Goal: Task Accomplishment & Management: Complete application form

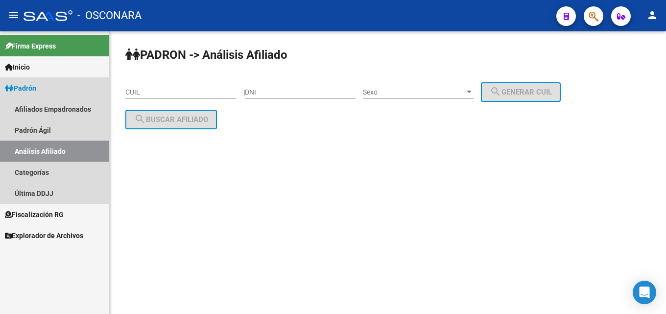
click at [20, 83] on span "Padrón" at bounding box center [20, 88] width 31 height 11
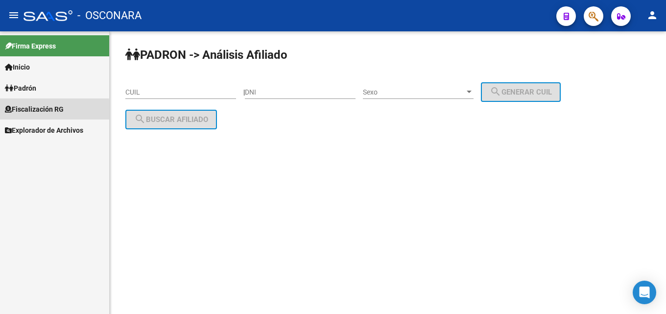
click at [16, 110] on span "Fiscalización RG" at bounding box center [34, 109] width 59 height 11
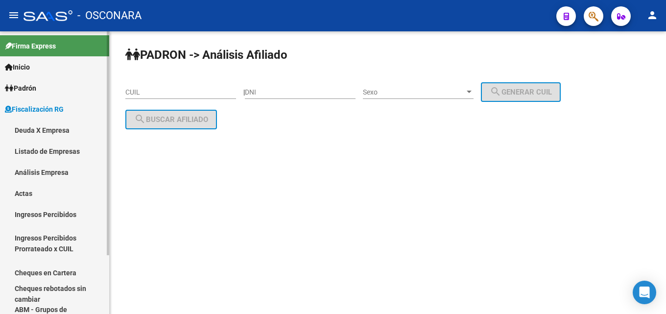
click at [24, 168] on link "Análisis Empresa" at bounding box center [54, 172] width 109 height 21
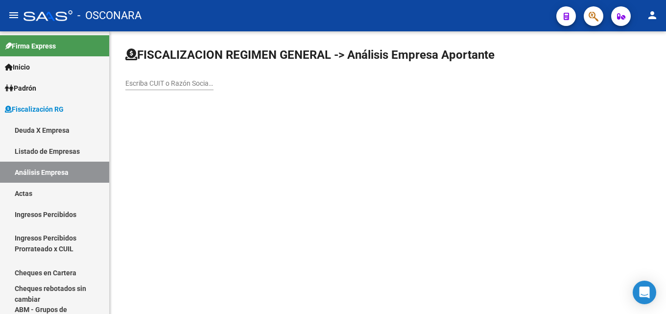
click at [170, 77] on div "Escriba CUIT o Razón Social para buscar" at bounding box center [169, 81] width 88 height 20
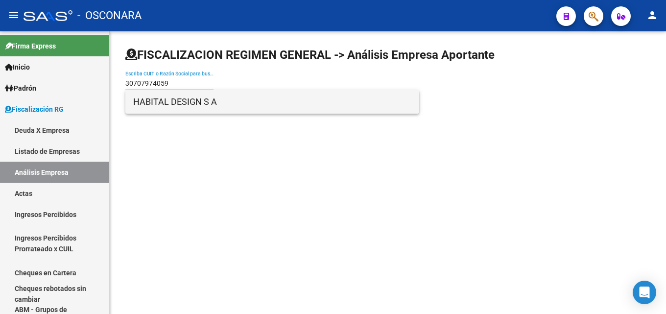
type input "30707974059"
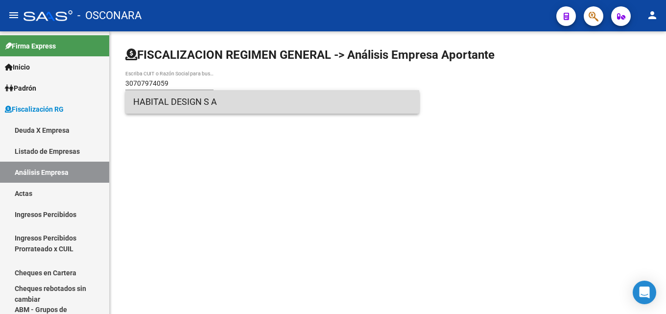
click at [170, 106] on span "HABITAL DESIGN S A" at bounding box center [272, 102] width 278 height 24
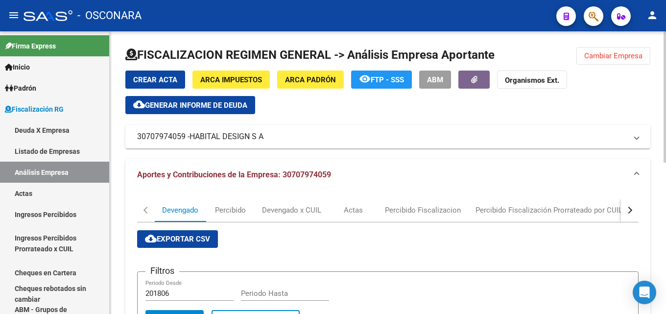
click at [608, 58] on span "Cambiar Empresa" at bounding box center [613, 55] width 58 height 9
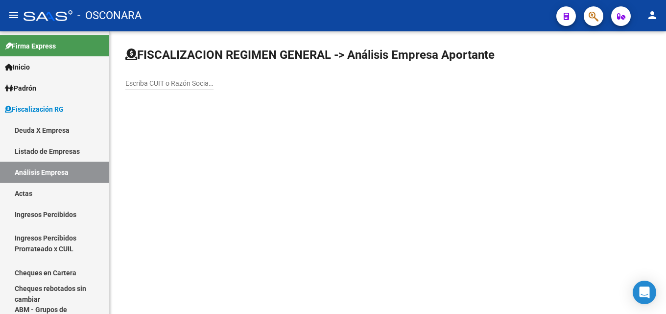
click at [154, 78] on div "Escriba CUIT o Razón Social para buscar" at bounding box center [169, 81] width 88 height 20
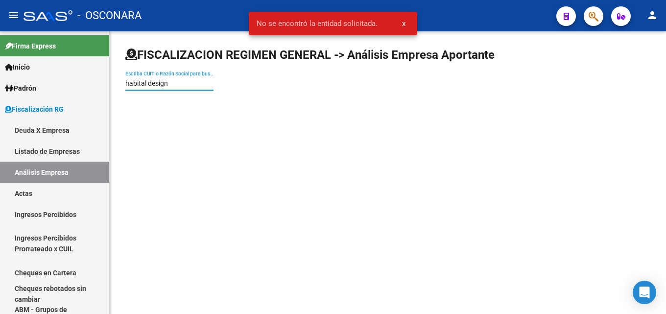
type input "habital design"
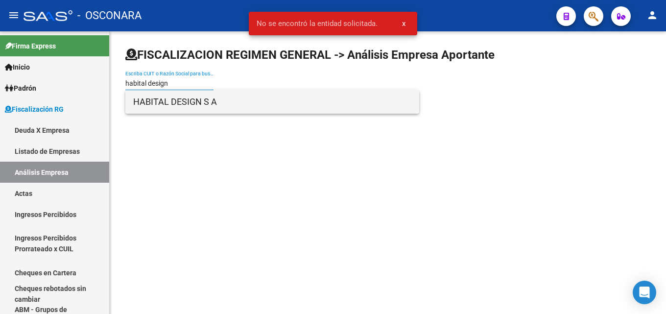
click at [216, 101] on span "HABITAL DESIGN S A" at bounding box center [272, 102] width 278 height 24
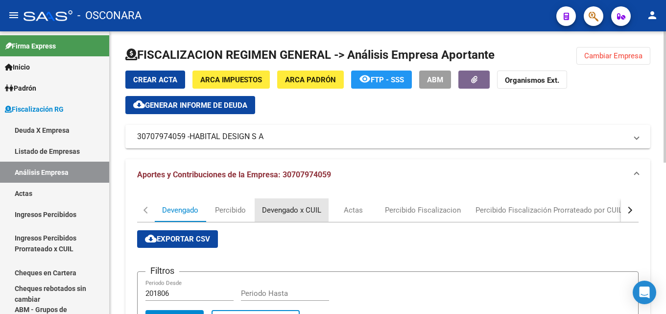
click at [294, 211] on div "Devengado x CUIL" at bounding box center [291, 210] width 59 height 11
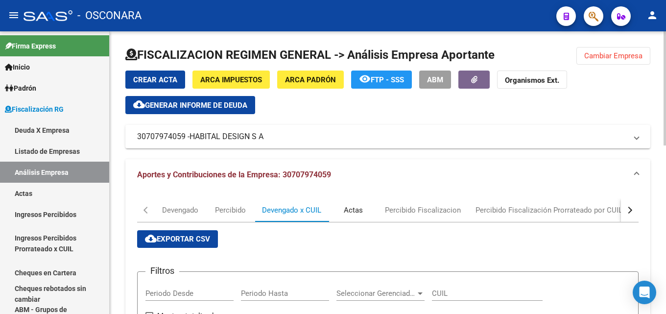
click at [340, 211] on div "Actas" at bounding box center [353, 210] width 49 height 24
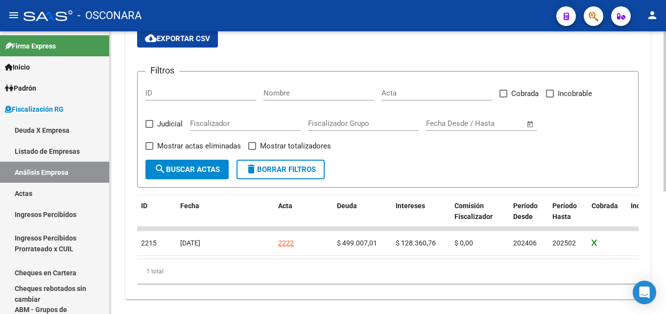
scroll to position [217, 0]
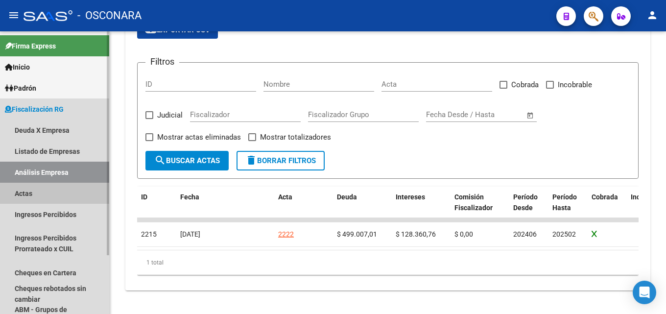
click at [23, 192] on link "Actas" at bounding box center [54, 193] width 109 height 21
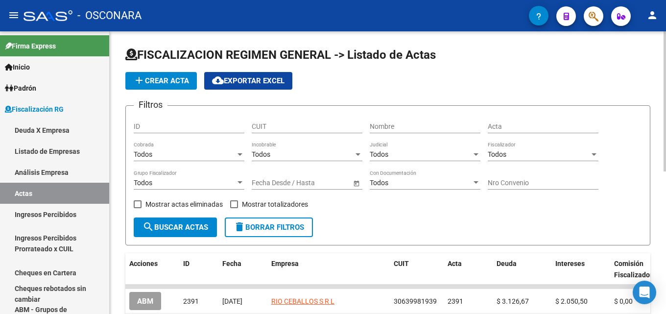
click at [159, 82] on span "add Crear Acta" at bounding box center [161, 80] width 56 height 9
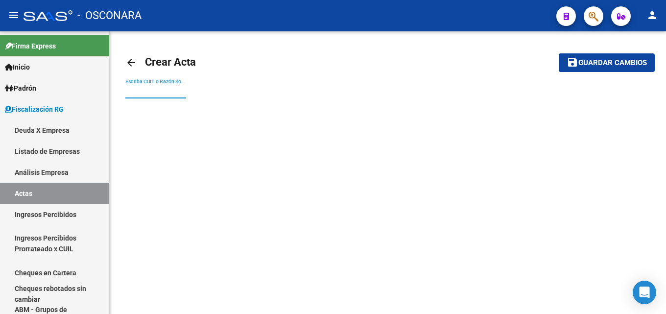
click at [168, 93] on input "Escriba CUIT o Razón Social para buscar" at bounding box center [155, 91] width 61 height 8
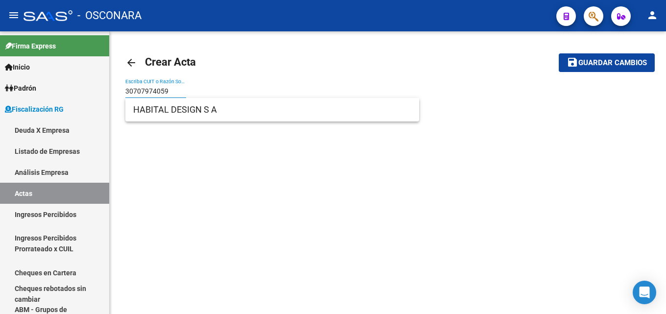
type input "30707974059"
click at [229, 123] on div "arrow_back Crear Acta save Guardar cambios 30707974059 Escriba CUIT o Razón Soc…" at bounding box center [388, 80] width 556 height 98
click at [186, 93] on input "30707974059" at bounding box center [155, 91] width 61 height 8
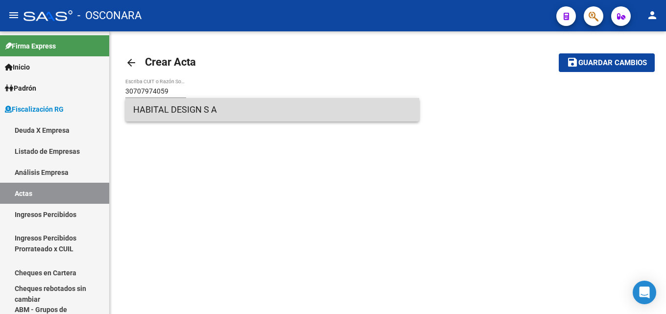
click at [182, 111] on span "HABITAL DESIGN S A" at bounding box center [272, 110] width 278 height 24
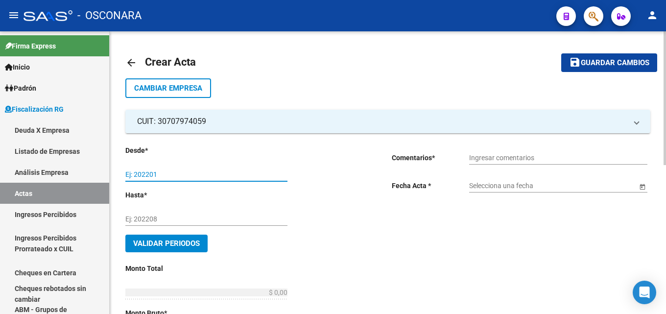
click at [150, 173] on input "Ej: 202201" at bounding box center [206, 174] width 162 height 8
type input "202504"
click at [169, 212] on div "Ej: 202208" at bounding box center [206, 216] width 162 height 20
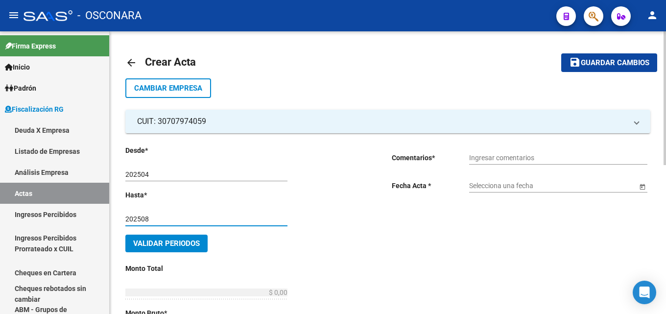
type input "202508"
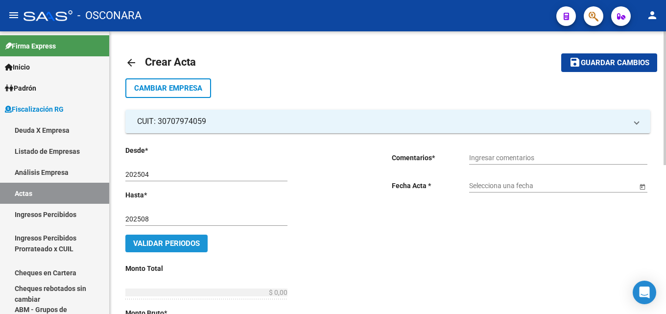
click at [131, 250] on button "Validar Periodos" at bounding box center [166, 244] width 82 height 18
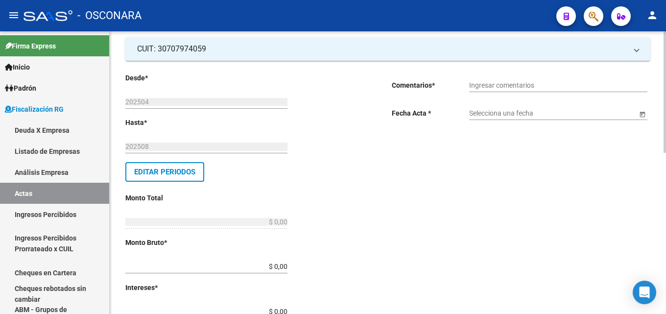
scroll to position [98, 0]
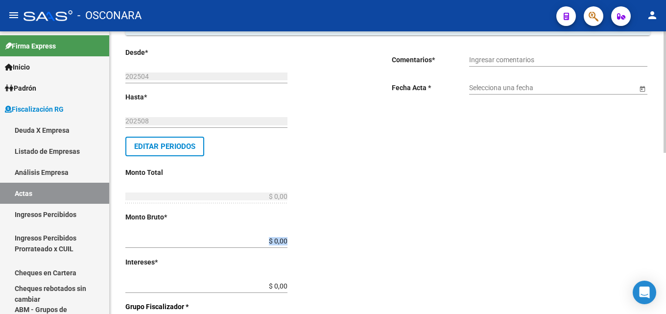
drag, startPoint x: 264, startPoint y: 236, endPoint x: 350, endPoint y: 244, distance: 86.6
click at [350, 244] on div "Desde * 202504 Ej: 202201 Hasta * 202508 Ej: 202208 Editar Periodos Monto Total…" at bounding box center [242, 307] width 235 height 521
click at [268, 244] on input "$ 0,00" at bounding box center [206, 241] width 162 height 8
drag, startPoint x: 261, startPoint y: 235, endPoint x: 317, endPoint y: 243, distance: 57.0
click at [320, 243] on div "Desde * 202504 Ej: 202201 Hasta * 202508 Ej: 202208 Editar Periodos Monto Total…" at bounding box center [242, 307] width 235 height 521
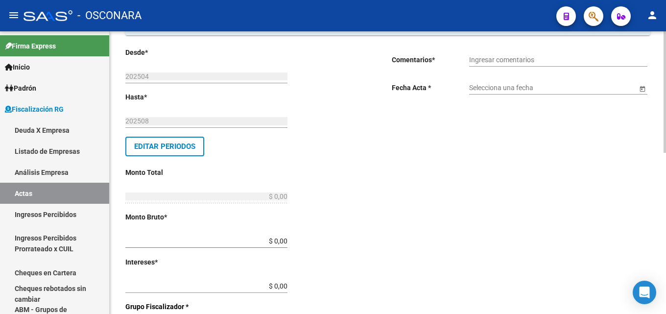
drag, startPoint x: 251, startPoint y: 241, endPoint x: 453, endPoint y: 236, distance: 201.9
click at [427, 235] on div "Desde * 202504 Ej: 202201 Hasta * 202508 Ej: 202208 Editar Periodos Monto Total…" at bounding box center [387, 301] width 525 height 532
drag, startPoint x: 255, startPoint y: 238, endPoint x: 308, endPoint y: 239, distance: 52.4
click at [308, 239] on div "Desde * 202504 Ej: 202201 Hasta * 202508 Ej: 202208 Editar Periodos Monto Total…" at bounding box center [242, 310] width 235 height 527
type input "$ 369.309,54"
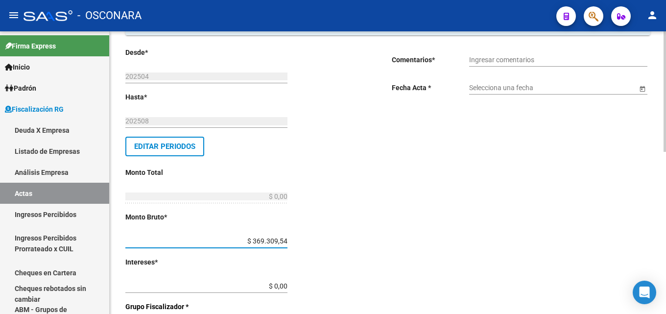
type input "$ 369.309,54"
drag, startPoint x: 260, startPoint y: 285, endPoint x: 328, endPoint y: 290, distance: 68.8
click at [328, 290] on div "Desde * 202504 Ej: 202201 Hasta * 202508 Ej: 202208 Editar Periodos Monto Total…" at bounding box center [242, 310] width 235 height 527
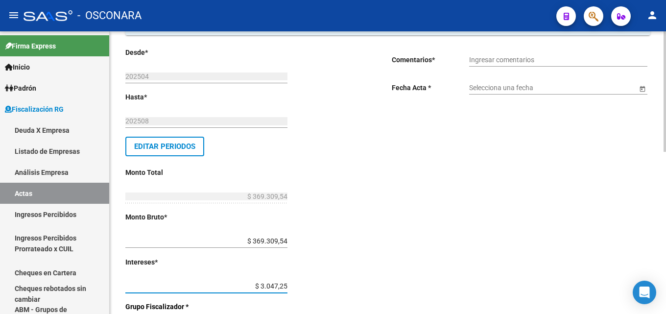
type input "$ 30.472,53"
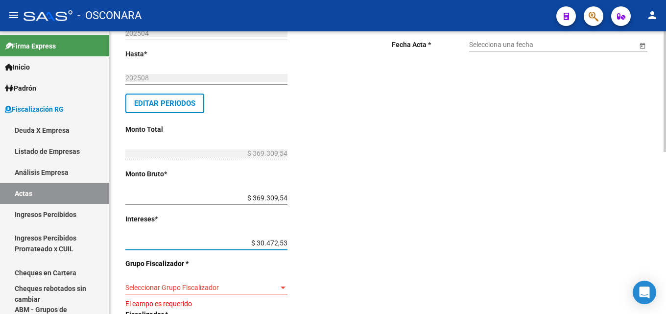
scroll to position [196, 0]
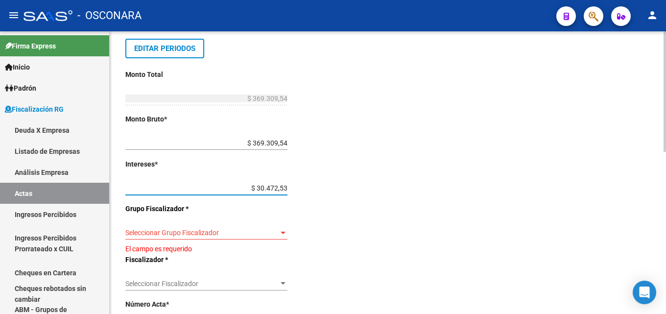
type input "$ 399.782,07"
click at [280, 229] on div at bounding box center [283, 233] width 9 height 8
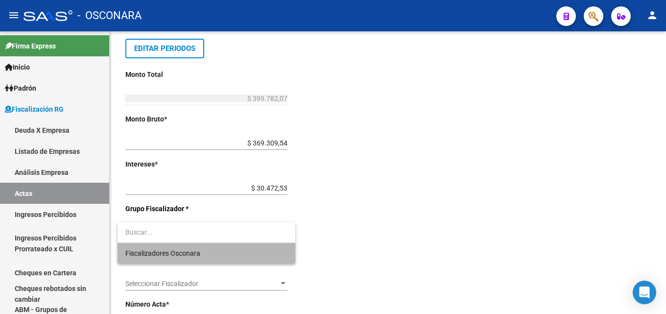
click at [264, 254] on span "Fiscalizadores Osconara" at bounding box center [206, 253] width 162 height 21
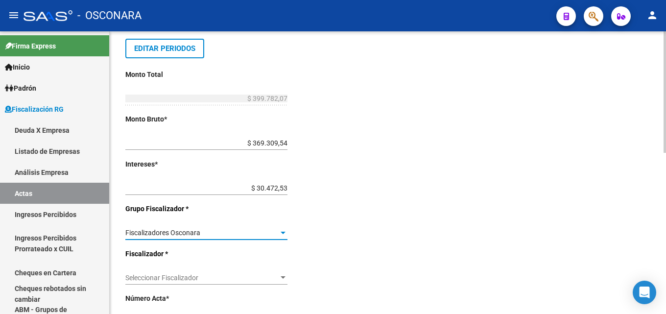
click at [244, 272] on div "Seleccionar Fiscalizador Seleccionar Fiscalizador" at bounding box center [206, 275] width 162 height 20
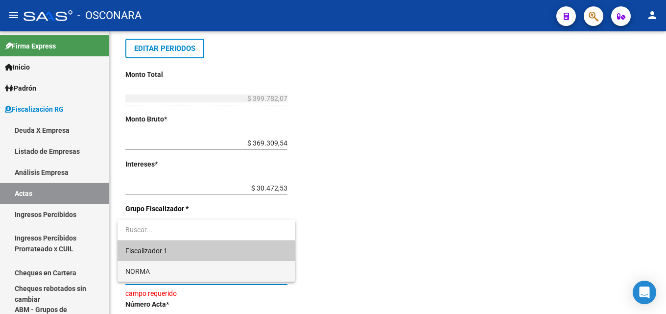
click at [234, 264] on span "NORMA" at bounding box center [206, 271] width 162 height 21
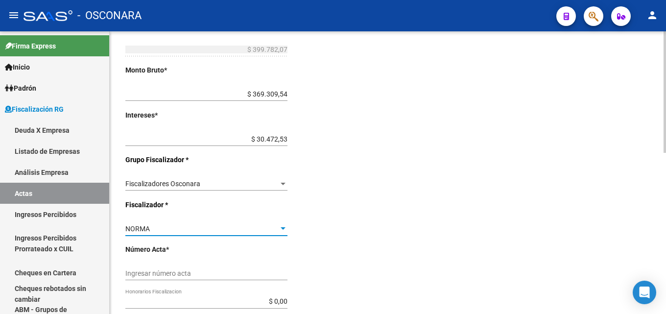
scroll to position [294, 0]
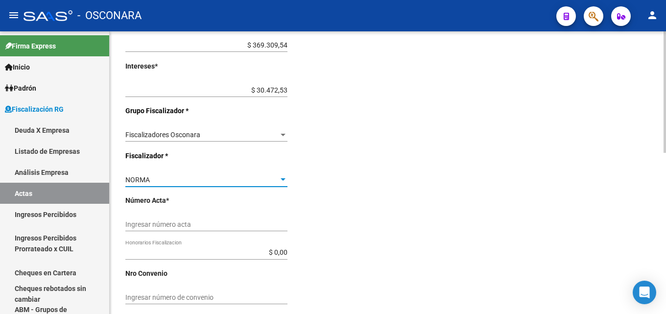
click at [208, 223] on input "Ingresar número acta" at bounding box center [206, 224] width 162 height 8
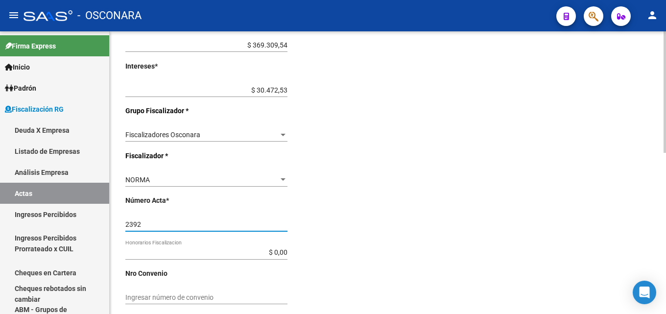
type input "2392"
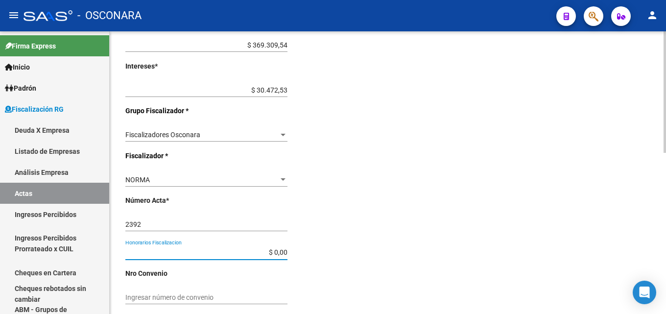
drag, startPoint x: 251, startPoint y: 252, endPoint x: 320, endPoint y: 256, distance: 69.7
click at [320, 256] on div "Desde * 202504 Ej: 202201 Hasta * 202508 Ej: 202208 Editar Periodos Monto Total…" at bounding box center [242, 111] width 235 height 521
type input "$ 59.967,31"
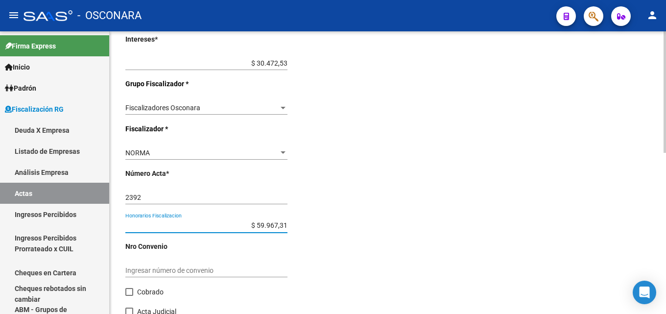
scroll to position [343, 0]
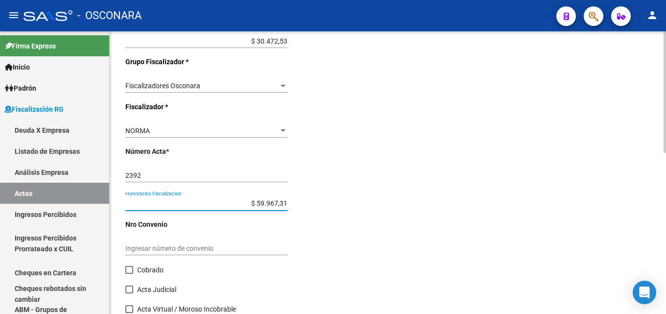
type input "$ 459.749,38"
click at [252, 246] on input "Ingresar número de convenio" at bounding box center [206, 248] width 162 height 8
click at [137, 266] on label "Cobrado" at bounding box center [144, 270] width 38 height 12
click at [129, 274] on input "Cobrado" at bounding box center [129, 274] width 0 height 0
checkbox input "true"
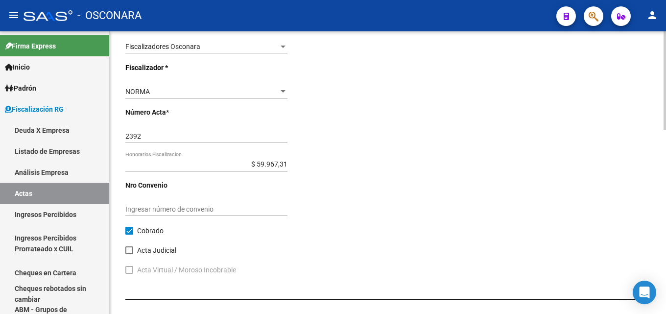
scroll to position [441, 0]
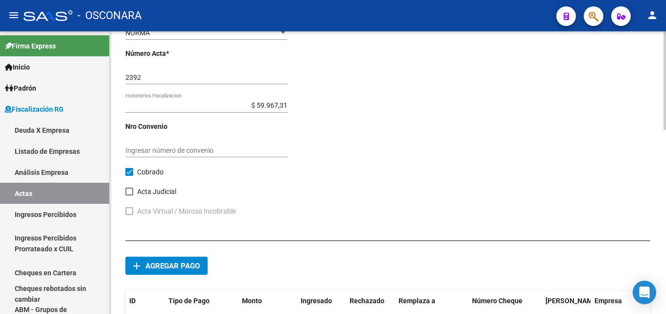
click at [175, 270] on span "Agregar pago" at bounding box center [172, 266] width 54 height 9
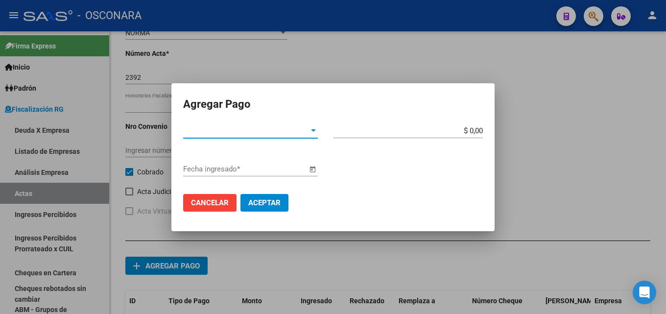
click at [253, 134] on span "Tipo de Pago *" at bounding box center [246, 130] width 126 height 9
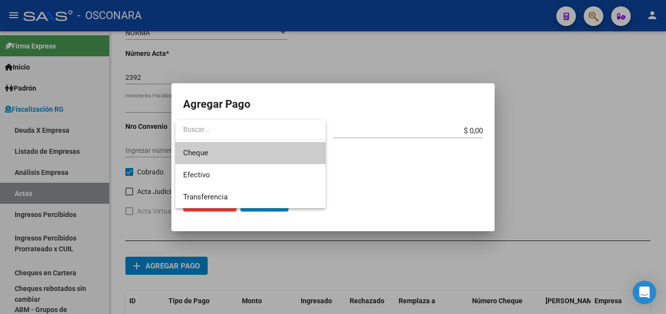
click at [251, 155] on span "Cheque" at bounding box center [250, 153] width 135 height 22
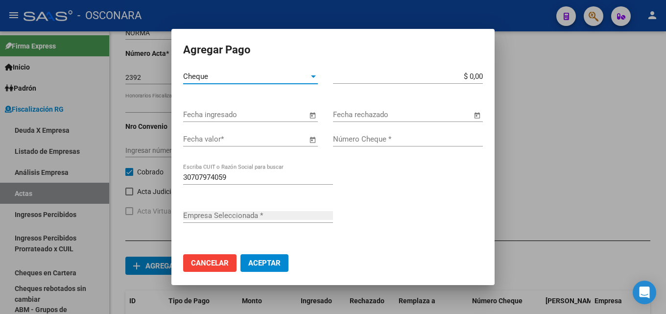
type input "HABITAL DESIGN S A"
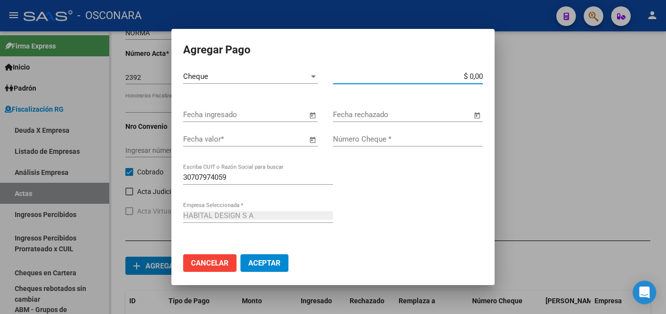
drag, startPoint x: 452, startPoint y: 79, endPoint x: 525, endPoint y: 84, distance: 73.6
click at [525, 84] on div "Agregar Pago Cheque Tipo de Pago * $ 0,00 Monto bruto * Fecha ingresado Fecha r…" at bounding box center [333, 157] width 666 height 314
type input "$ 160.233,55"
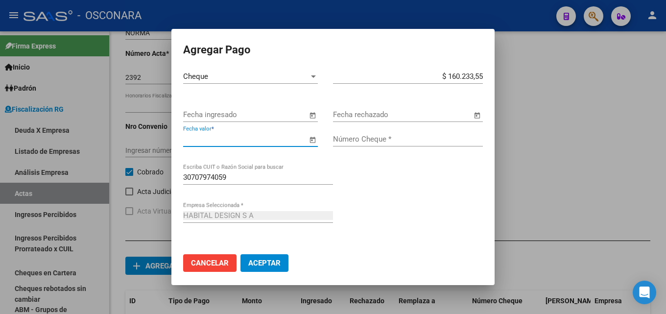
click at [274, 141] on input "Fecha valor *" at bounding box center [245, 139] width 124 height 9
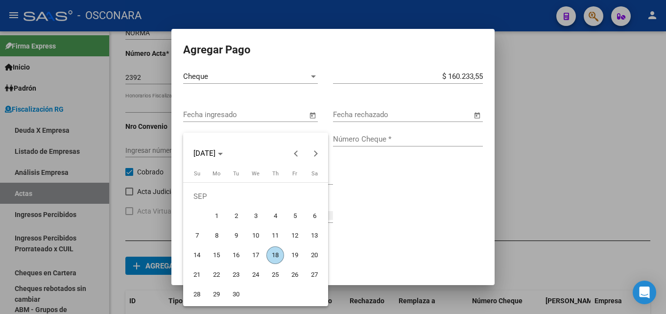
click at [234, 295] on span "30" at bounding box center [236, 295] width 18 height 18
type input "[DATE]"
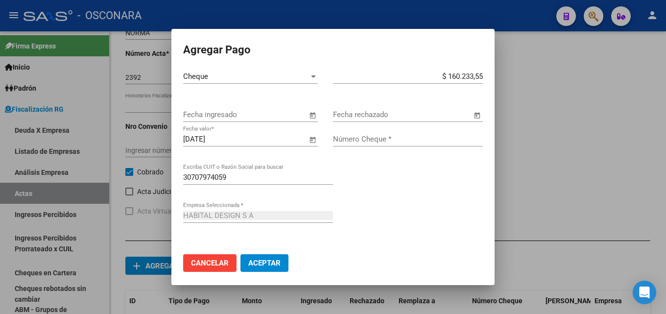
click at [350, 132] on div "Número Cheque *" at bounding box center [408, 139] width 150 height 15
type input "07378782"
click at [265, 261] on span "Aceptar" at bounding box center [264, 263] width 32 height 9
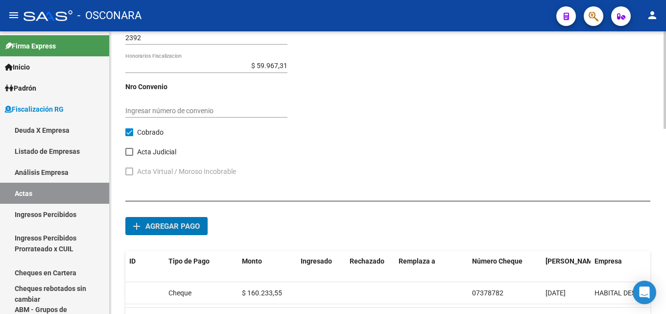
scroll to position [538, 0]
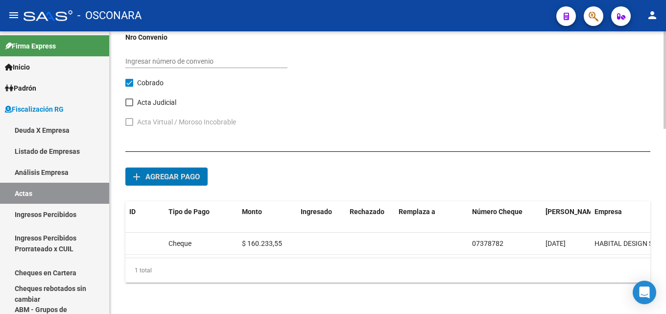
click at [184, 174] on button "add Agregar pago" at bounding box center [166, 177] width 82 height 18
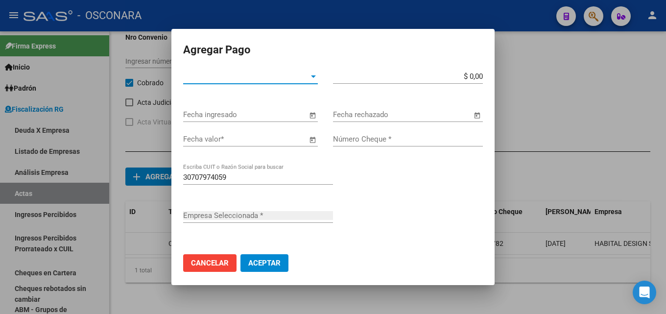
type input "HABITAL DESIGN S A"
click at [303, 77] on span "Tipo de Pago *" at bounding box center [246, 76] width 126 height 9
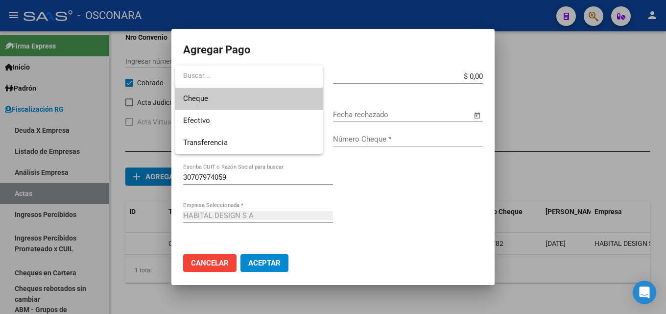
click at [284, 106] on span "Cheque" at bounding box center [249, 99] width 132 height 22
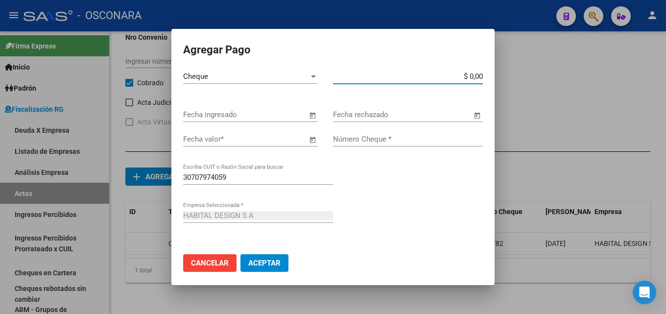
drag, startPoint x: 424, startPoint y: 78, endPoint x: 503, endPoint y: 78, distance: 78.9
click at [503, 78] on div "Agregar Pago Cheque Tipo de Pago * $ 0,00 Monto bruto * Fecha ingresado Fecha r…" at bounding box center [333, 157] width 666 height 314
type input "$ 299.515,84"
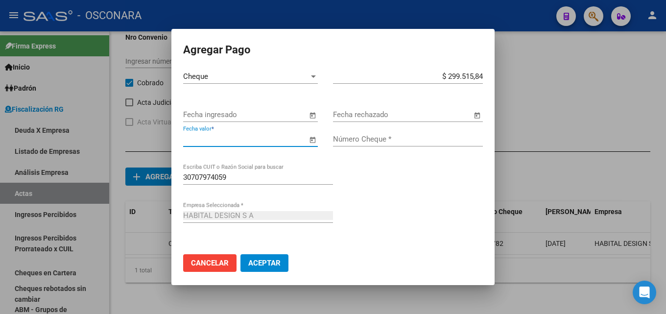
click at [245, 143] on input "Fecha valor *" at bounding box center [245, 139] width 124 height 9
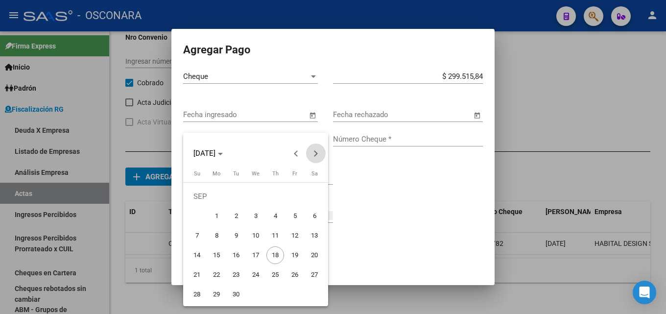
click at [316, 159] on span "Next month" at bounding box center [316, 154] width 20 height 20
click at [287, 273] on span "31" at bounding box center [295, 275] width 18 height 18
type input "[DATE]"
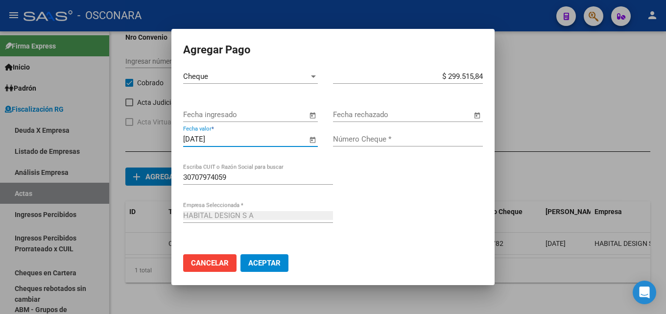
click at [356, 140] on input "Número Cheque *" at bounding box center [408, 139] width 150 height 9
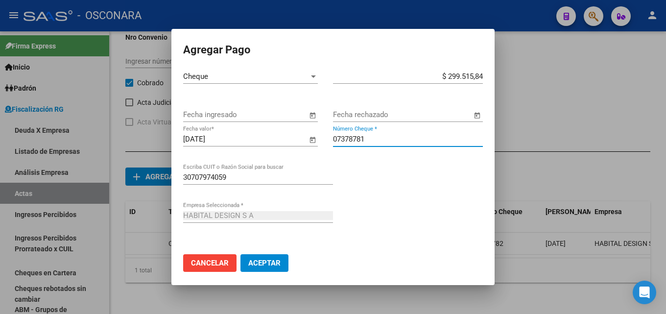
type input "07378781"
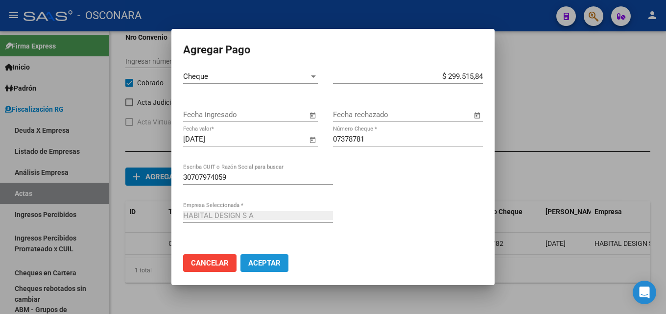
click at [272, 258] on button "Aceptar" at bounding box center [265, 263] width 48 height 18
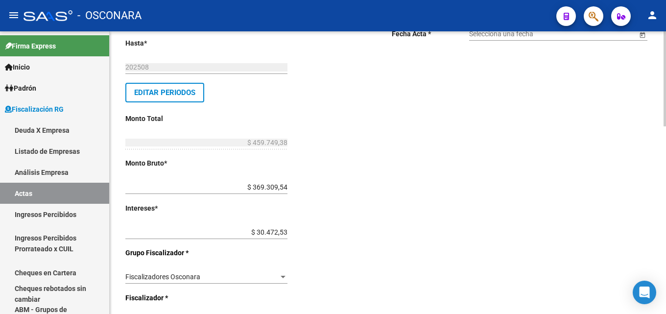
scroll to position [0, 0]
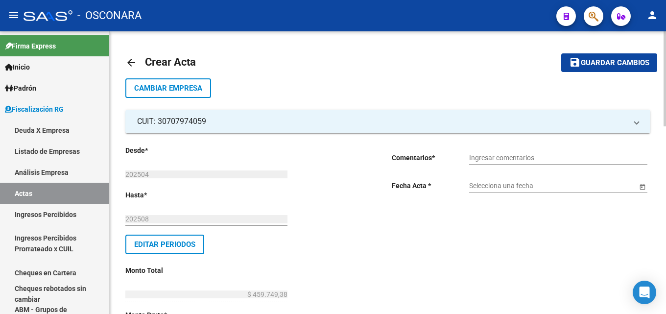
click at [543, 150] on div "Ingresar comentarios" at bounding box center [558, 155] width 178 height 20
click at [515, 156] on input "Ingresar comentarios" at bounding box center [558, 158] width 178 height 8
type input "c"
type input "COBRANZA FISCALIZACION NORMA TISORIERO"
click at [528, 187] on input "Selecciona una fecha" at bounding box center [553, 186] width 168 height 8
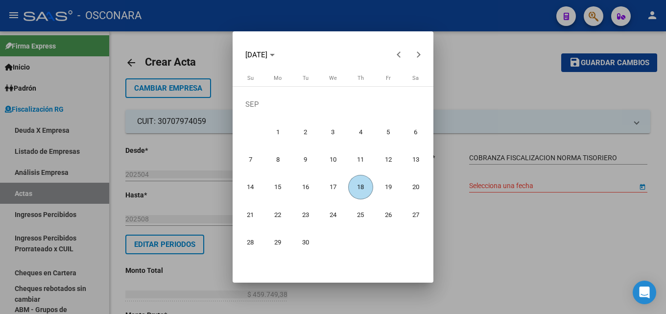
click at [358, 186] on span "18" at bounding box center [360, 187] width 25 height 25
type input "[DATE]"
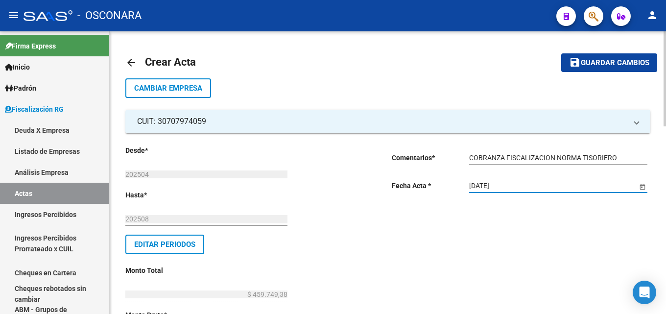
click at [599, 68] on button "save Guardar cambios" at bounding box center [609, 62] width 96 height 18
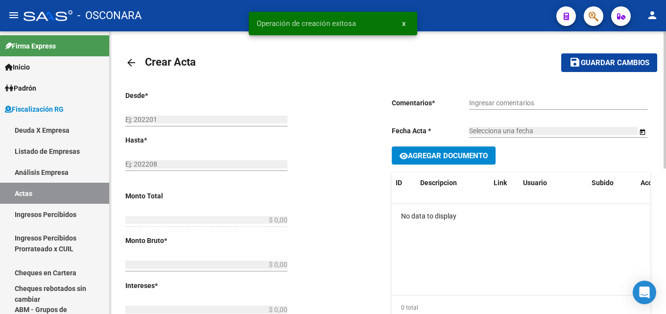
type input "202504"
type input "202508"
type input "$ 459.749,38"
type input "$ 369.309,54"
type input "$ 30.472,53"
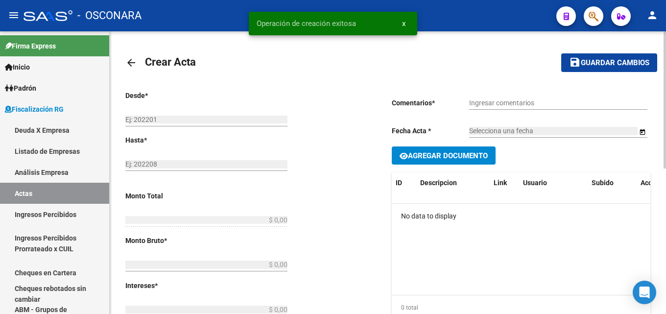
type input "2392"
type input "$ 59.967,31"
checkbox input "true"
type input "COBRANZA FISCALIZACION NORMA TISORIERO"
type input "[DATE]"
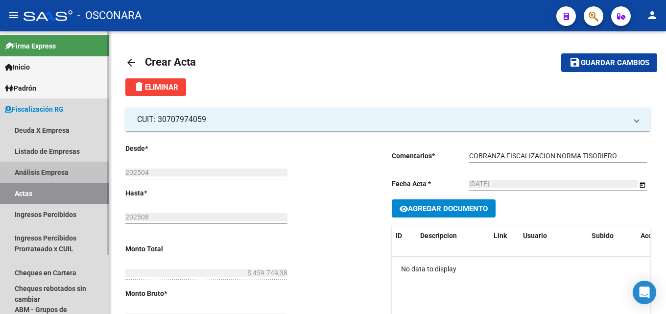
click at [17, 168] on link "Análisis Empresa" at bounding box center [54, 172] width 109 height 21
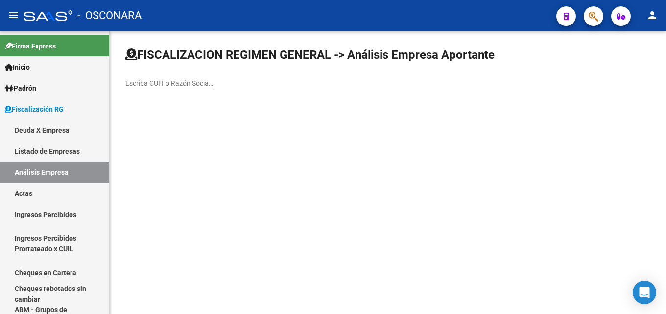
click at [154, 83] on input "Escriba CUIT o Razón Social para buscar" at bounding box center [169, 83] width 88 height 8
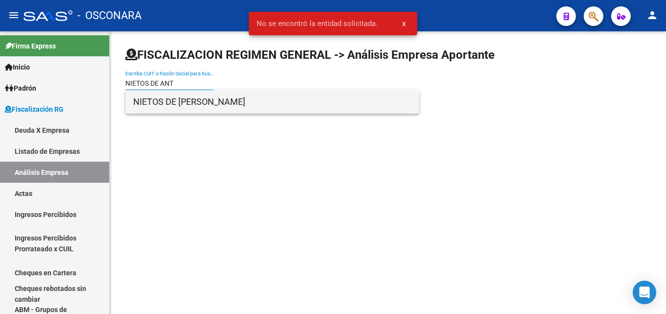
type input "NIETOS DE ANT"
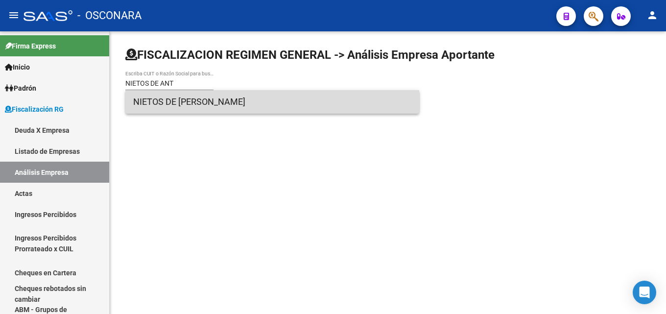
click at [201, 100] on span "NIETOS DE [PERSON_NAME]" at bounding box center [272, 102] width 278 height 24
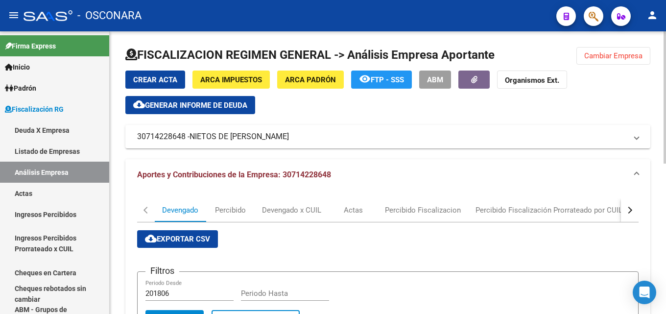
click at [253, 106] on button "cloud_download Generar informe de deuda" at bounding box center [190, 105] width 130 height 18
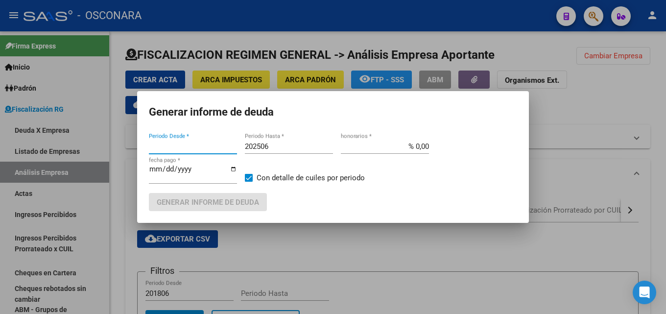
type input "202002"
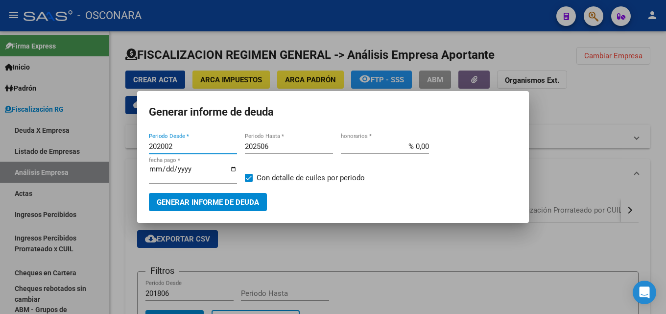
click at [287, 145] on input "202506" at bounding box center [289, 146] width 88 height 9
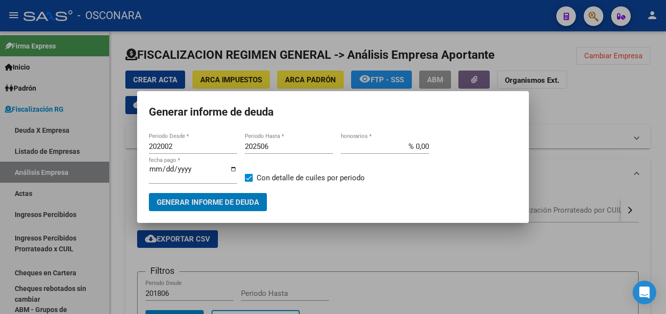
click at [288, 145] on input "202506" at bounding box center [289, 146] width 88 height 9
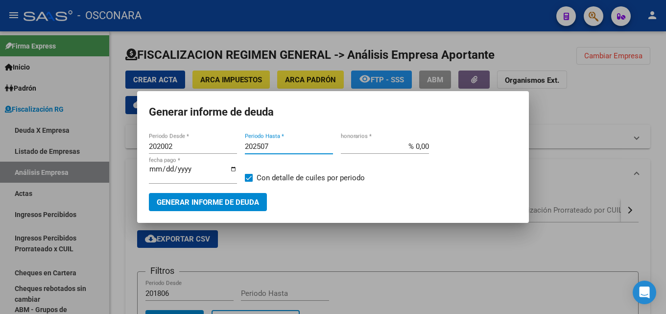
type input "202507"
drag, startPoint x: 405, startPoint y: 149, endPoint x: 573, endPoint y: 189, distance: 172.6
click at [527, 158] on mat-dialog-content "202002 Periodo Desde * 202507 Periodo Hasta * % 0,00 honorarios * [DATE] fecha …" at bounding box center [333, 171] width 392 height 80
type input "% 15,00"
click at [227, 209] on button "Generar informe de deuda" at bounding box center [208, 202] width 118 height 18
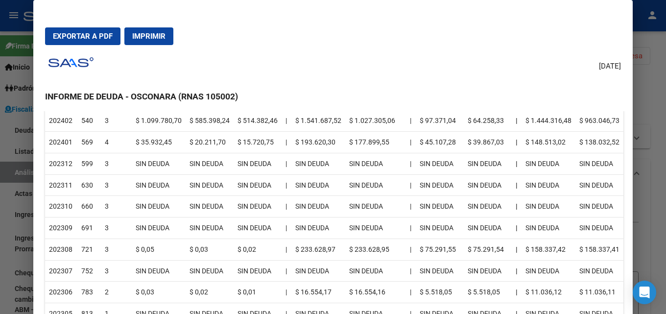
scroll to position [490, 0]
click at [639, 160] on div at bounding box center [333, 157] width 666 height 314
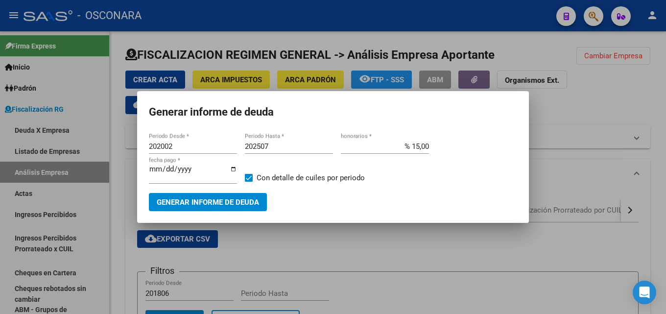
click at [554, 86] on div at bounding box center [333, 157] width 666 height 314
click at [554, 86] on button "Organismos Ext." at bounding box center [532, 80] width 70 height 18
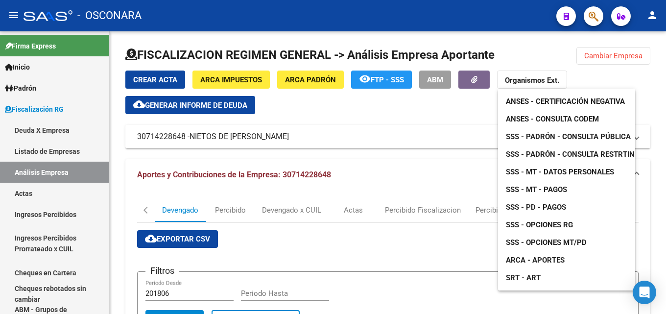
click at [612, 59] on div at bounding box center [333, 157] width 666 height 314
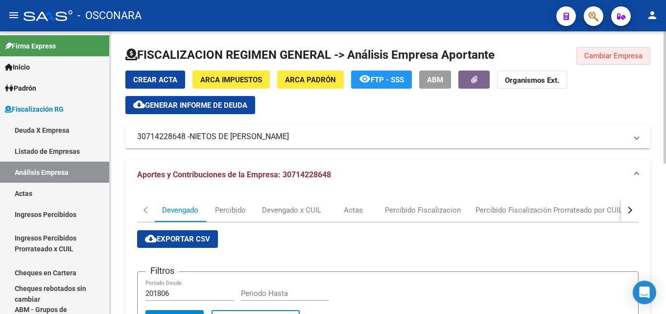
click at [604, 62] on button "Cambiar Empresa" at bounding box center [614, 56] width 74 height 18
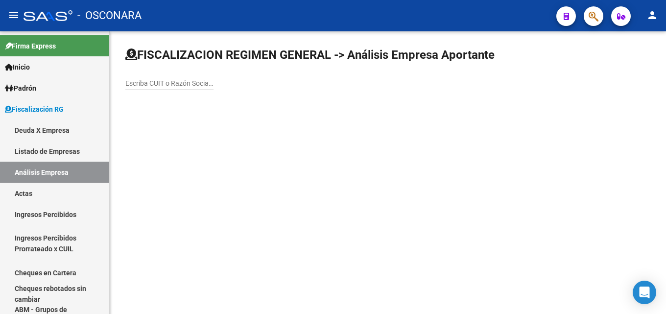
click at [184, 84] on input "Escriba CUIT o Razón Social para buscar" at bounding box center [169, 83] width 88 height 8
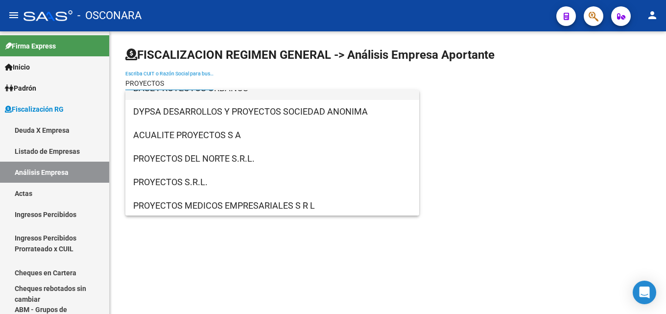
scroll to position [392, 0]
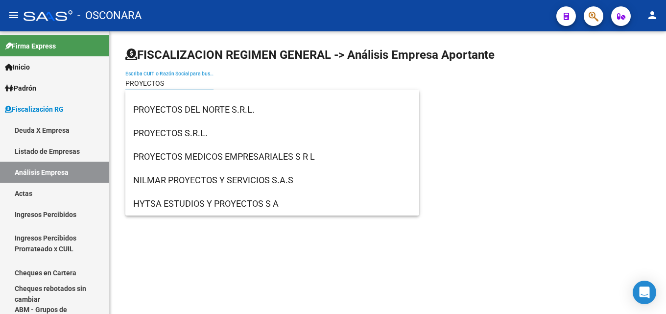
type input "PROYECTOS"
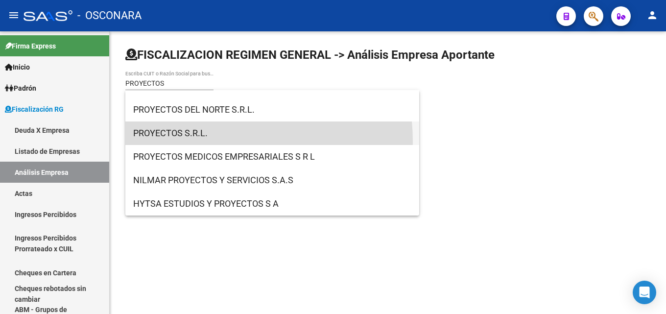
click at [201, 142] on span "PROYECTOS S.R.L." at bounding box center [272, 133] width 278 height 24
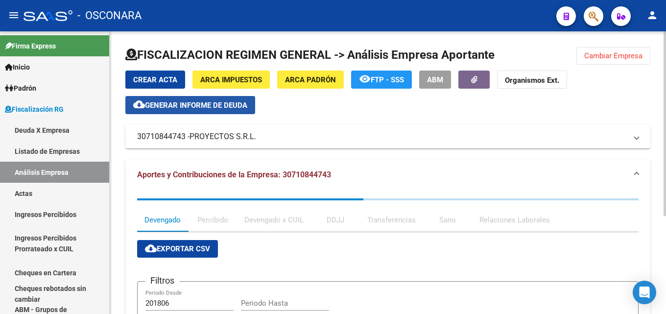
click at [204, 104] on span "Generar informe de deuda" at bounding box center [196, 105] width 102 height 9
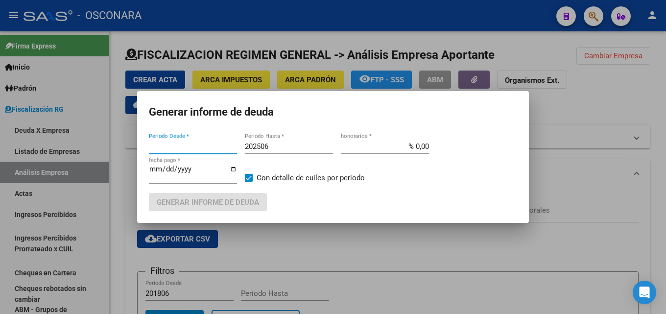
type input "201806"
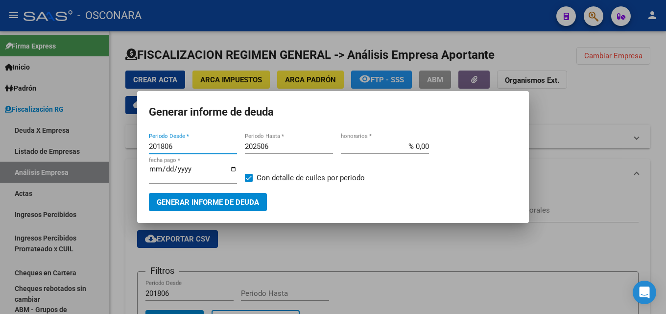
click at [288, 146] on input "202506" at bounding box center [289, 146] width 88 height 9
type input "202508"
drag, startPoint x: 409, startPoint y: 146, endPoint x: 579, endPoint y: 143, distance: 170.0
click at [552, 143] on div "Generar informe de deuda 201806 Periodo Desde * 202508 Periodo Hasta * % 0,00 h…" at bounding box center [333, 157] width 666 height 314
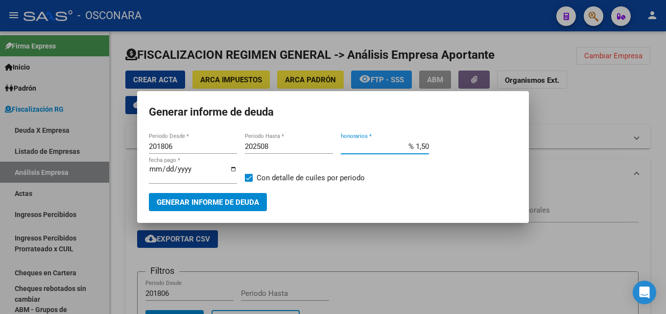
type input "% 15,00"
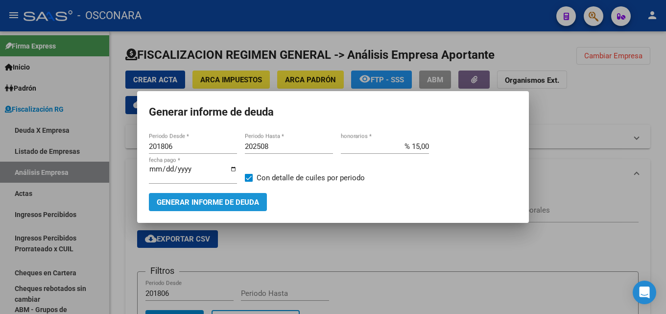
click at [201, 202] on span "Generar informe de deuda" at bounding box center [208, 202] width 102 height 9
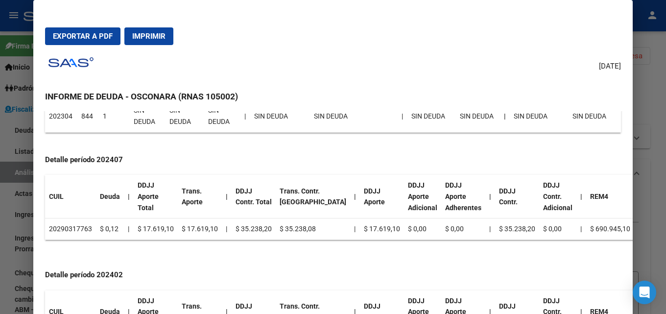
scroll to position [686, 0]
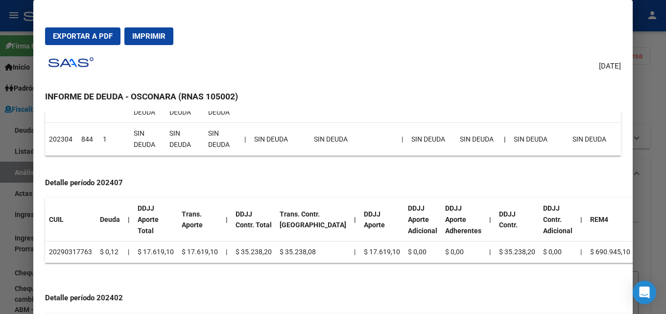
click at [666, 169] on div at bounding box center [333, 157] width 666 height 314
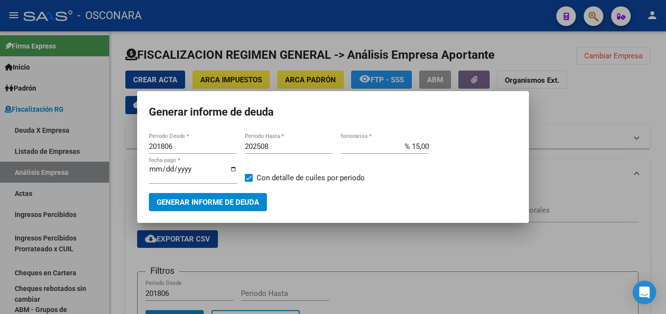
click at [666, 169] on div at bounding box center [333, 157] width 666 height 314
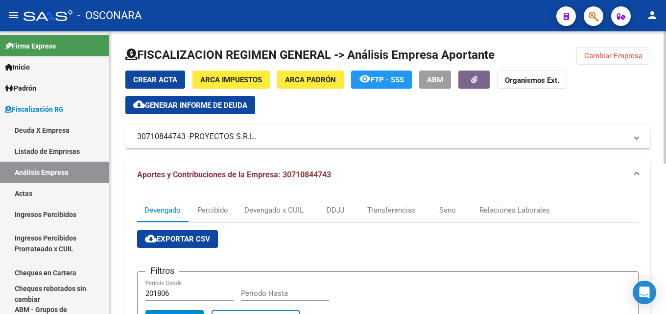
click at [602, 57] on span "Cambiar Empresa" at bounding box center [613, 55] width 58 height 9
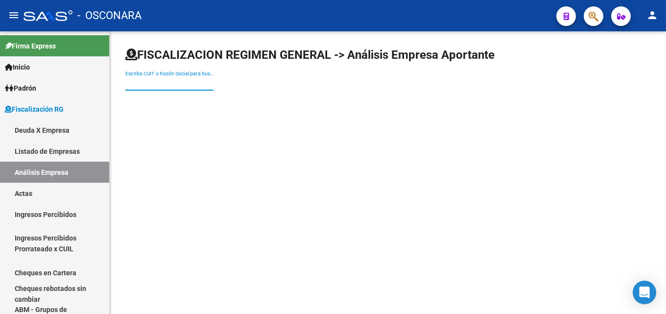
click at [145, 79] on input "Escriba CUIT o Razón Social para buscar" at bounding box center [169, 83] width 88 height 8
paste input "FOOD PARTNERS [GEOGRAPHIC_DATA]"
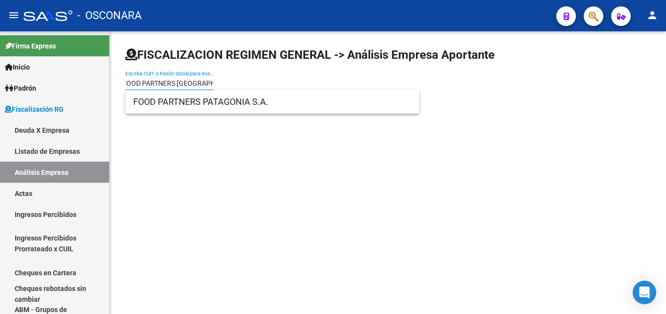
type input "FOOD PARTNERS [GEOGRAPHIC_DATA]"
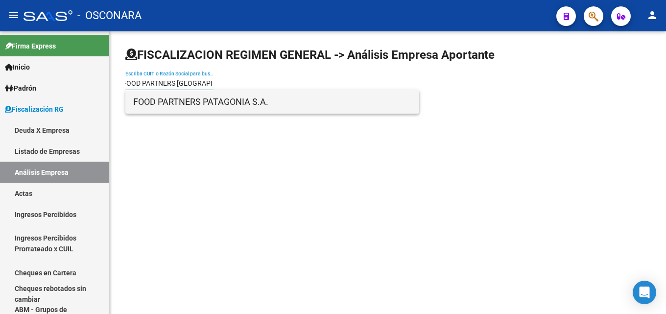
click at [207, 96] on span "FOOD PARTNERS PATAGONIA S.A." at bounding box center [272, 102] width 278 height 24
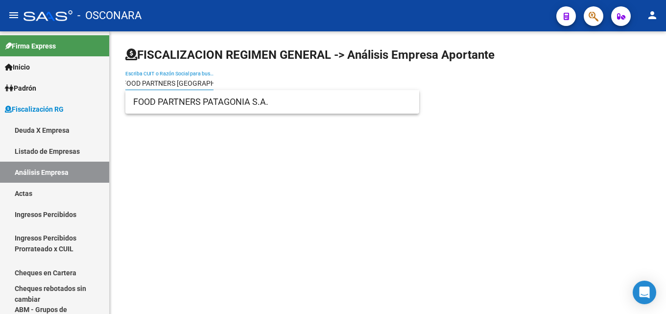
scroll to position [0, 0]
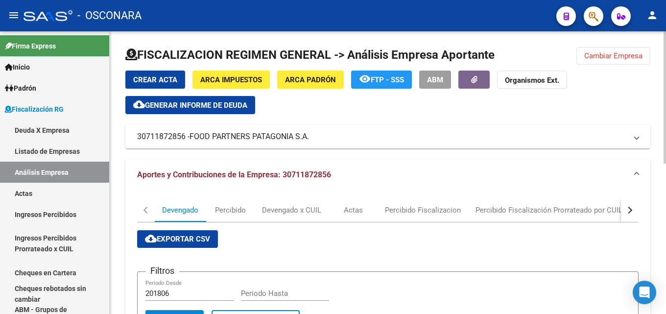
click at [248, 99] on button "cloud_download Generar informe de deuda" at bounding box center [190, 105] width 130 height 18
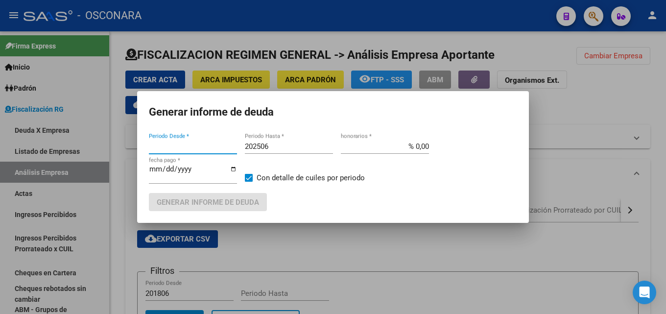
type input "201805"
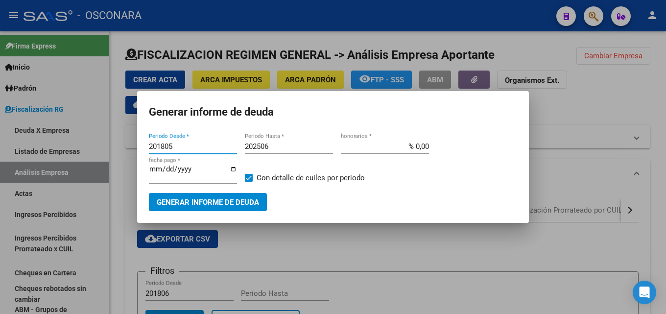
click at [288, 149] on input "202506" at bounding box center [289, 146] width 88 height 9
type input "202508"
drag, startPoint x: 395, startPoint y: 142, endPoint x: 584, endPoint y: 139, distance: 189.6
click at [554, 139] on div "Generar informe de deuda 201805 Periodo Desde * 202508 Periodo Hasta * % 0,00 h…" at bounding box center [333, 157] width 666 height 314
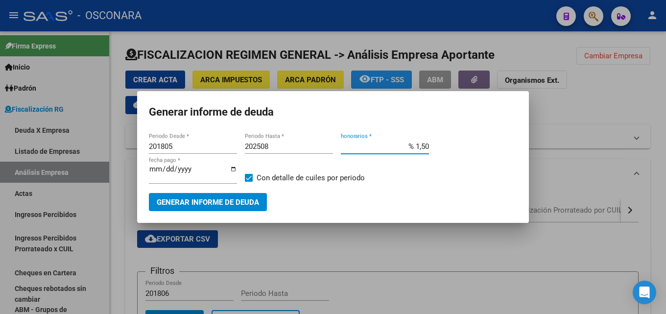
type input "% 15,00"
click at [152, 174] on input "[DATE]" at bounding box center [193, 173] width 88 height 16
type input "[DATE]"
click at [230, 196] on button "Generar informe de deuda" at bounding box center [208, 202] width 118 height 18
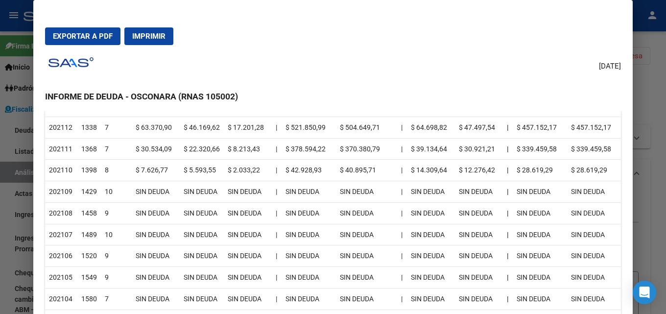
scroll to position [1127, 0]
click at [666, 75] on div at bounding box center [333, 157] width 666 height 314
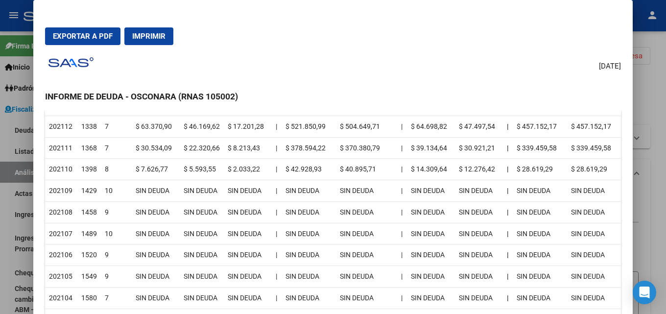
click at [666, 75] on div at bounding box center [333, 157] width 666 height 314
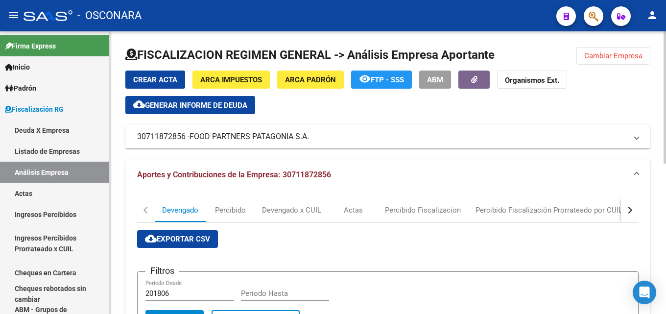
click at [631, 52] on span "Cambiar Empresa" at bounding box center [613, 55] width 58 height 9
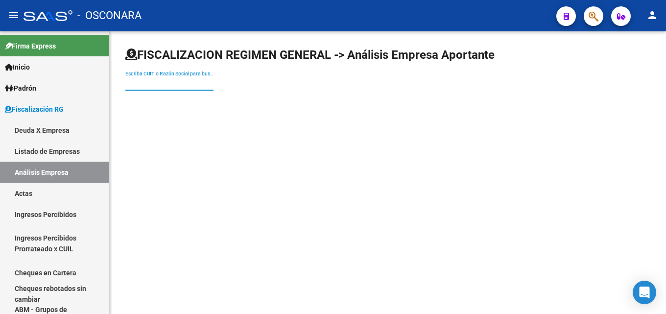
click at [169, 81] on input "Escriba CUIT o Razón Social para buscar" at bounding box center [169, 83] width 88 height 8
paste input "ARVI S.A"
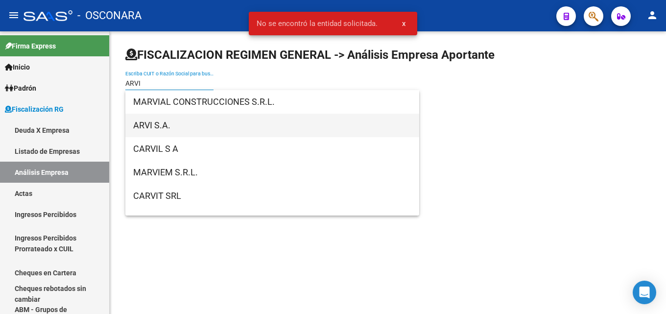
type input "ARVI"
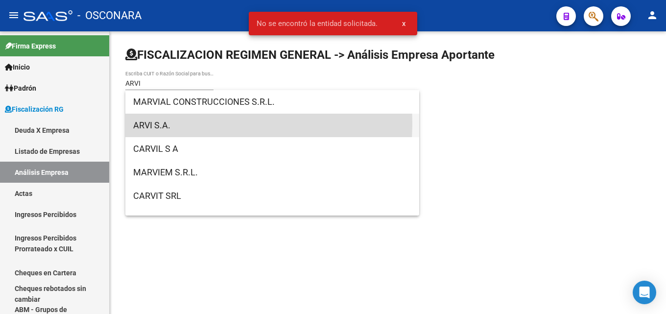
click at [166, 123] on span "ARVI S.A." at bounding box center [272, 126] width 278 height 24
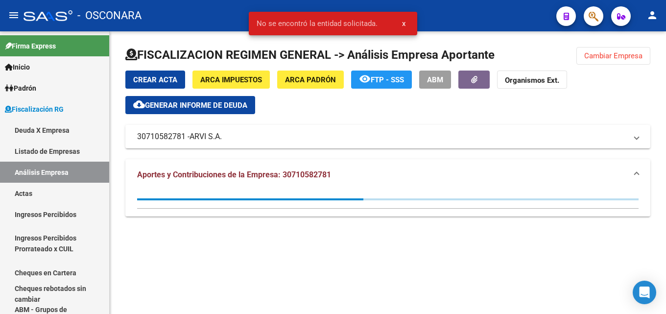
click at [224, 101] on span "Generar informe de deuda" at bounding box center [196, 105] width 102 height 9
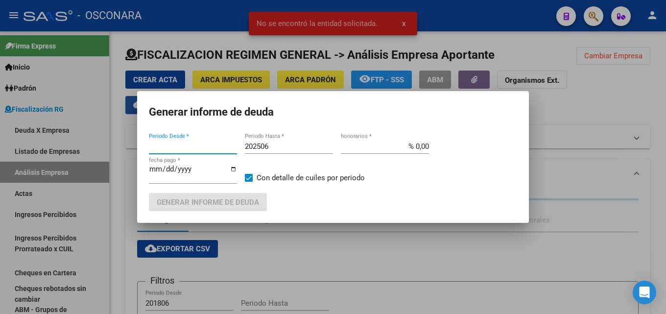
type input "201806"
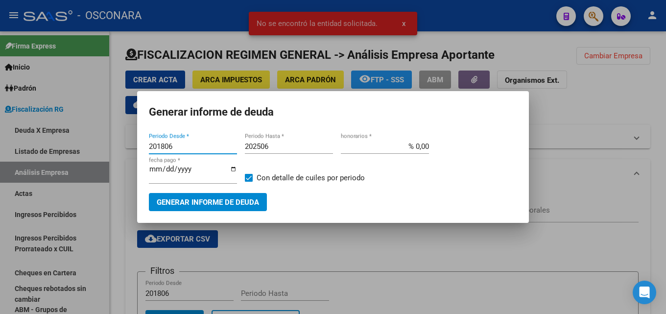
click at [289, 149] on input "202506" at bounding box center [289, 146] width 88 height 9
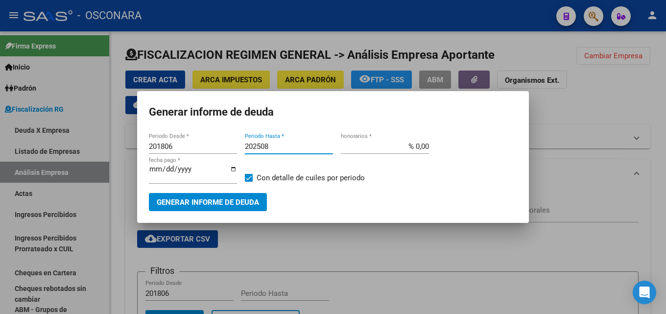
type input "202508"
drag, startPoint x: 404, startPoint y: 147, endPoint x: 589, endPoint y: 132, distance: 185.8
click at [545, 131] on div "Generar informe de deuda 201806 Periodo Desde * 202508 Periodo Hasta * % 0,00 h…" at bounding box center [333, 157] width 666 height 314
type input "% 15,00"
click at [153, 169] on input "[DATE]" at bounding box center [193, 173] width 88 height 16
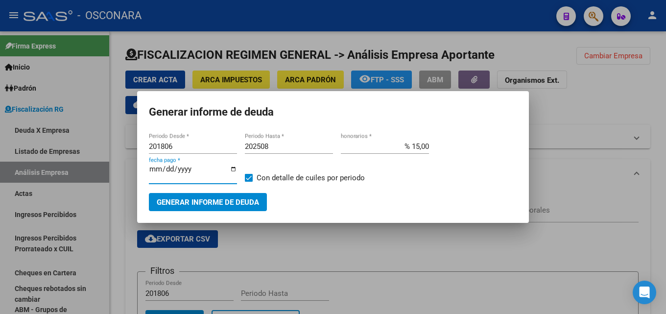
type input "[DATE]"
click at [171, 206] on span "Generar informe de deuda" at bounding box center [208, 202] width 102 height 9
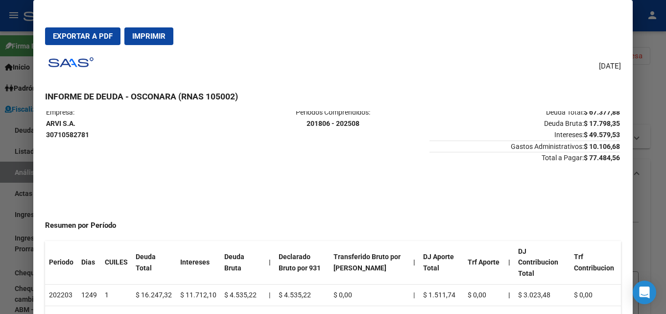
scroll to position [0, 0]
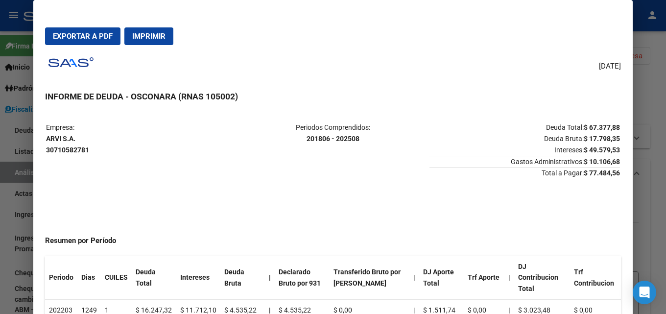
click at [80, 27] on button "Exportar a PDF" at bounding box center [82, 36] width 75 height 18
click at [660, 87] on div at bounding box center [333, 157] width 666 height 314
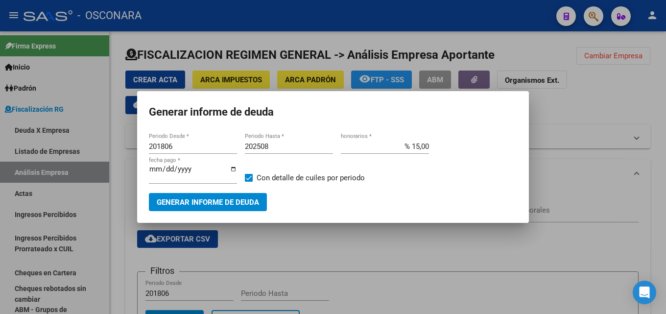
drag, startPoint x: 119, startPoint y: 145, endPoint x: 18, endPoint y: 145, distance: 100.9
click at [18, 145] on div "Generar informe de deuda 201806 Periodo Desde * 202508 Periodo Hasta * % 15,00 …" at bounding box center [333, 157] width 666 height 314
type input "201508"
click at [166, 201] on span "Generar informe de deuda" at bounding box center [208, 202] width 102 height 9
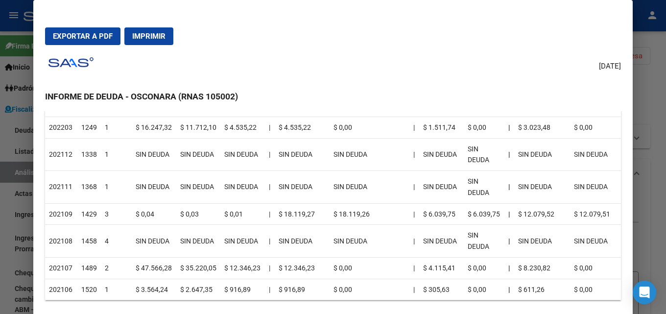
scroll to position [98, 0]
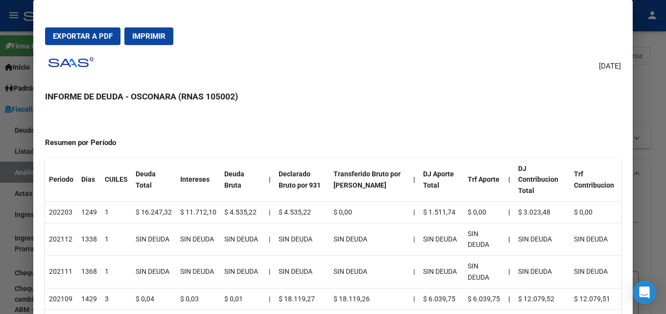
click at [655, 93] on div at bounding box center [333, 157] width 666 height 314
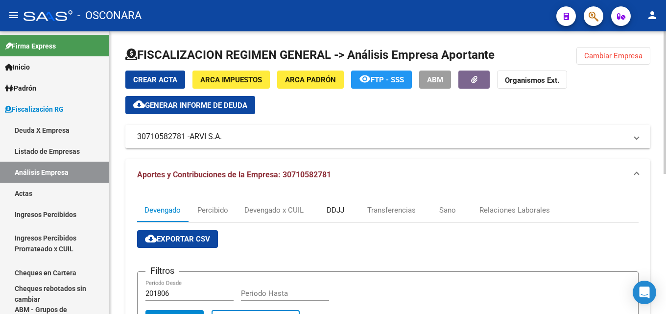
click at [342, 210] on div "DDJJ" at bounding box center [336, 210] width 18 height 11
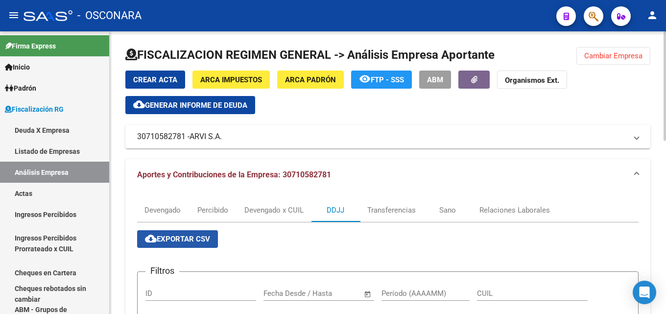
click at [179, 235] on span "cloud_download Exportar CSV" at bounding box center [177, 239] width 65 height 9
